Goal: Information Seeking & Learning: Learn about a topic

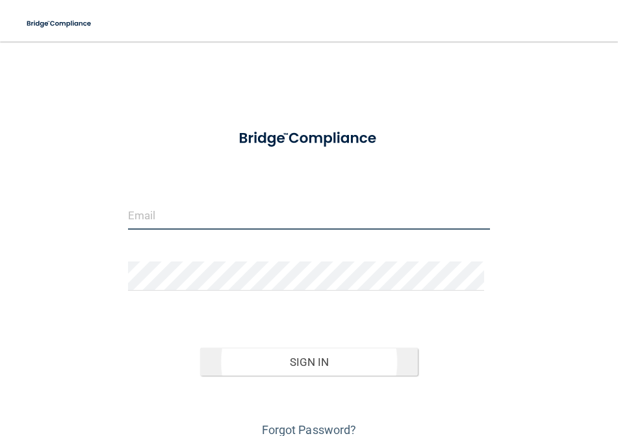
type input "[EMAIL_ADDRESS][DOMAIN_NAME]"
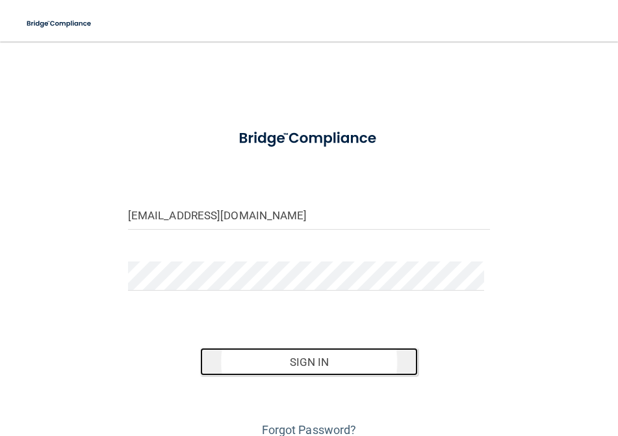
click at [338, 362] on button "Sign In" at bounding box center [308, 362] width 217 height 29
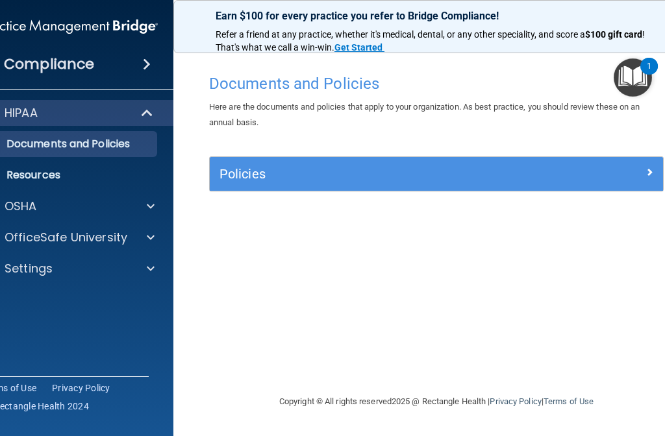
click at [617, 78] on img "Open Resource Center, 1 new notification" at bounding box center [633, 77] width 38 height 38
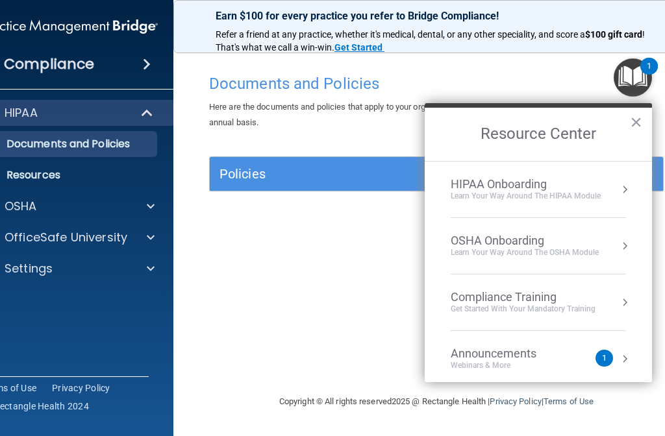
click at [146, 69] on span at bounding box center [147, 64] width 8 height 16
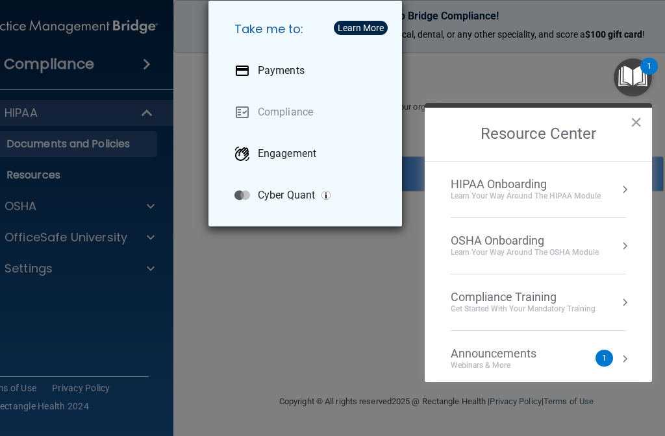
click at [145, 238] on div "Take me to: Payments Compliance Engagement Cyber Quant" at bounding box center [332, 218] width 665 height 436
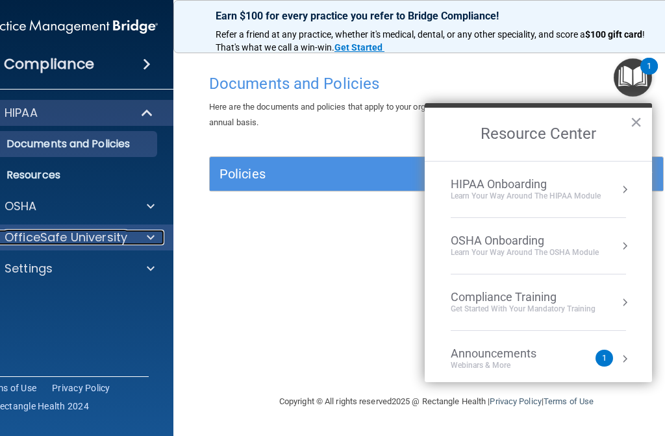
click at [148, 236] on span at bounding box center [151, 238] width 8 height 16
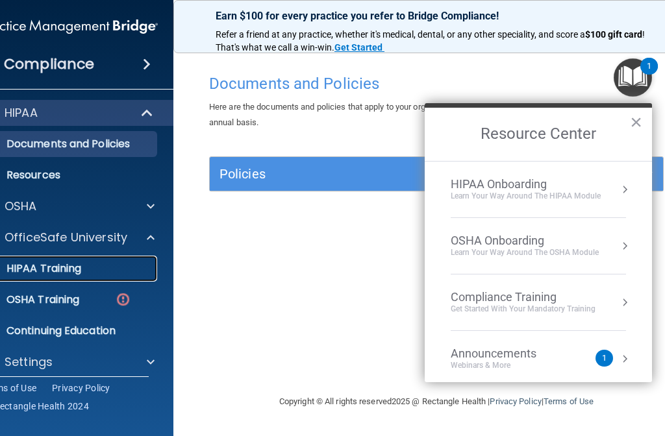
click at [62, 262] on p "HIPAA Training" at bounding box center [27, 268] width 107 height 13
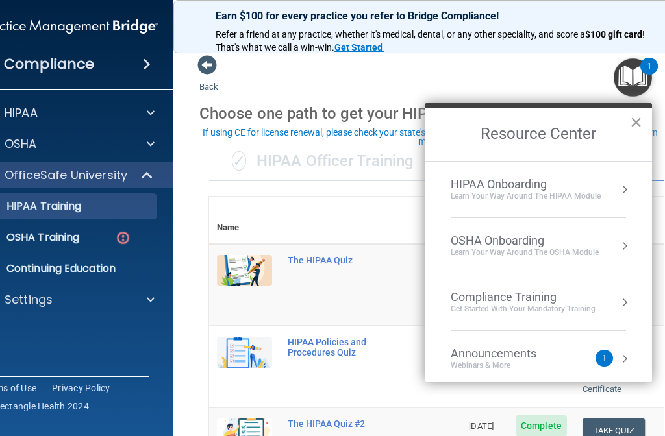
click at [617, 119] on button "×" at bounding box center [636, 122] width 12 height 21
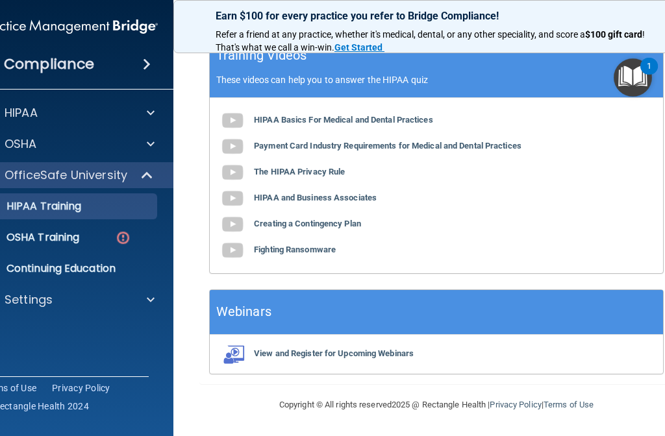
scroll to position [683, 0]
click at [125, 266] on p "Continuing Education" at bounding box center [62, 268] width 177 height 13
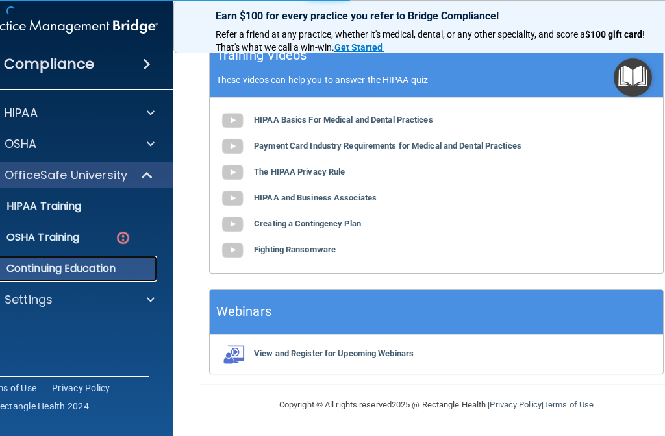
scroll to position [224, 0]
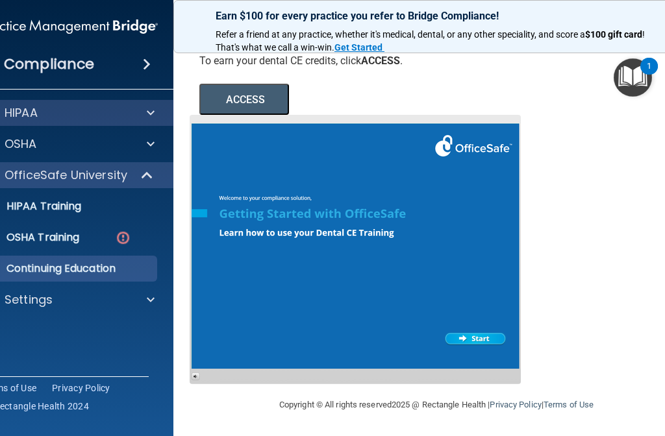
click at [50, 101] on div "HIPAA" at bounding box center [70, 113] width 208 height 26
click at [53, 102] on div "HIPAA" at bounding box center [70, 113] width 208 height 26
click at [58, 113] on div "HIPAA" at bounding box center [51, 113] width 161 height 16
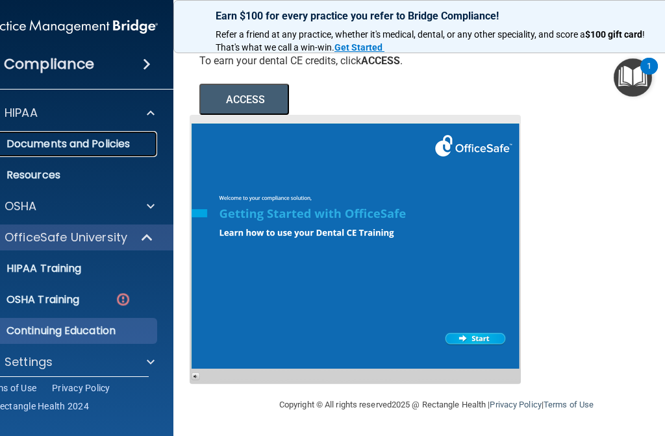
click at [70, 145] on p "Documents and Policies" at bounding box center [62, 144] width 177 height 13
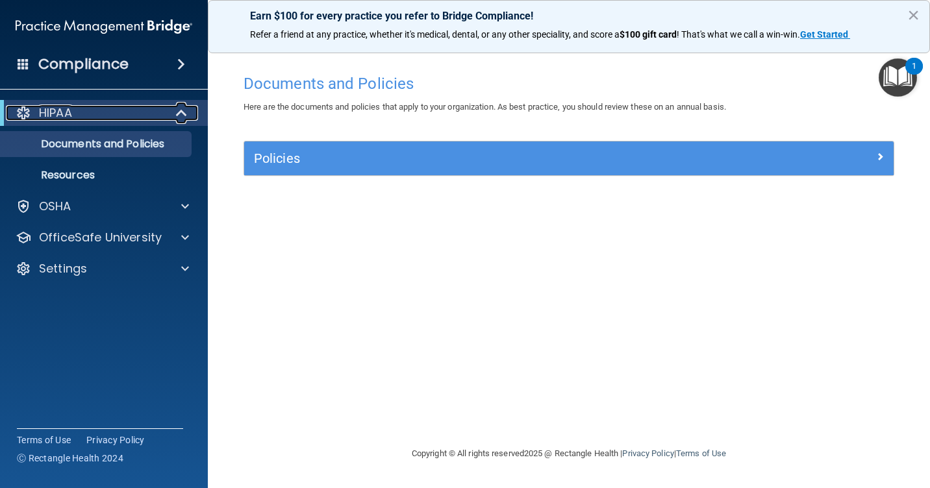
click at [186, 115] on span at bounding box center [182, 113] width 11 height 16
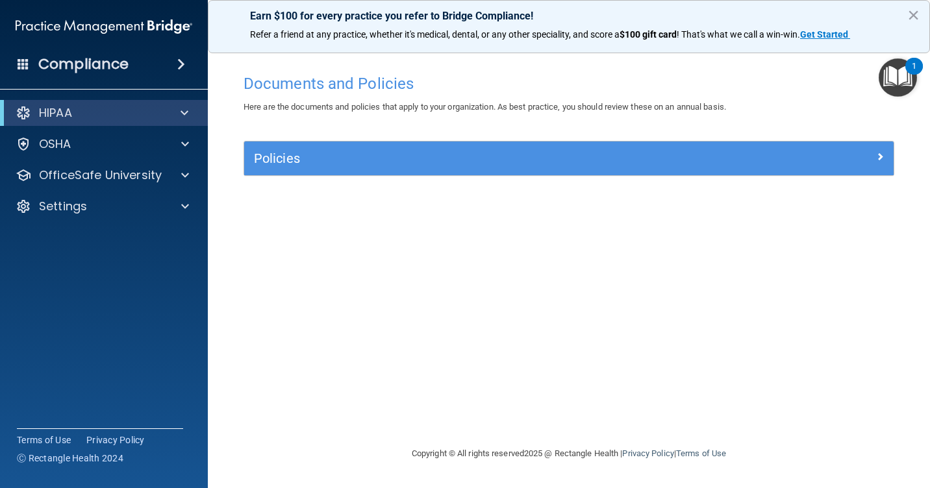
click at [151, 101] on div "HIPAA" at bounding box center [104, 113] width 208 height 26
click at [143, 103] on div "HIPAA" at bounding box center [104, 113] width 208 height 26
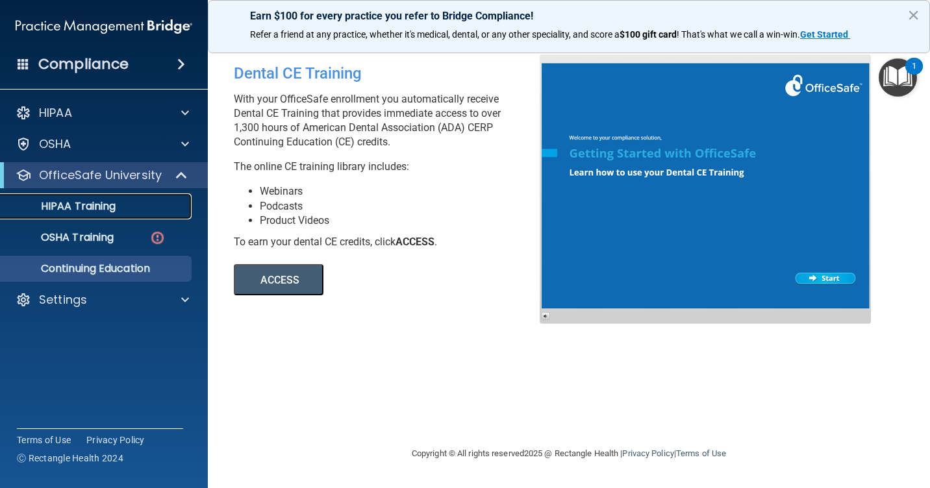
click at [85, 205] on p "HIPAA Training" at bounding box center [61, 206] width 107 height 13
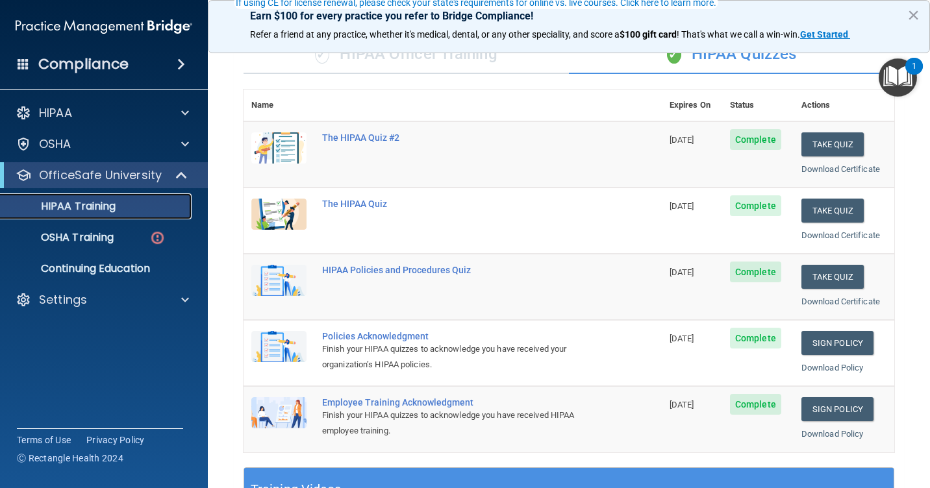
scroll to position [130, 0]
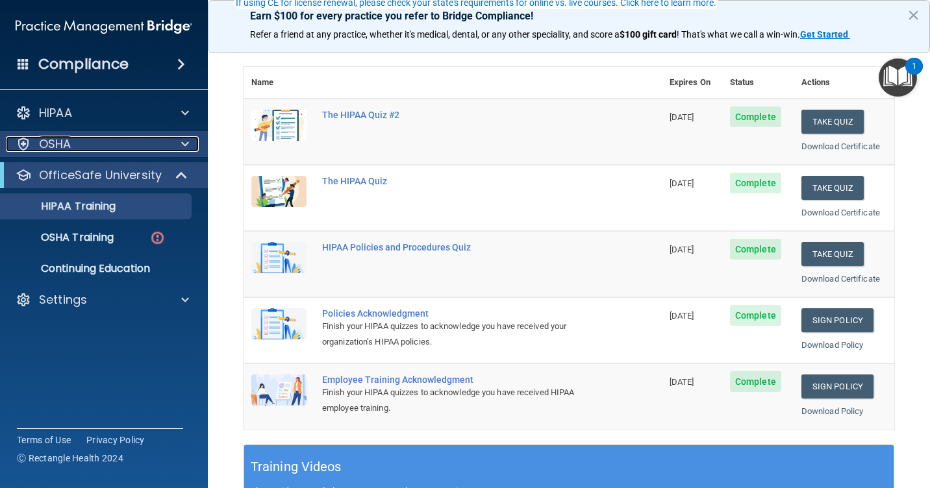
click at [67, 142] on p "OSHA" at bounding box center [55, 144] width 32 height 16
